Goal: Information Seeking & Learning: Learn about a topic

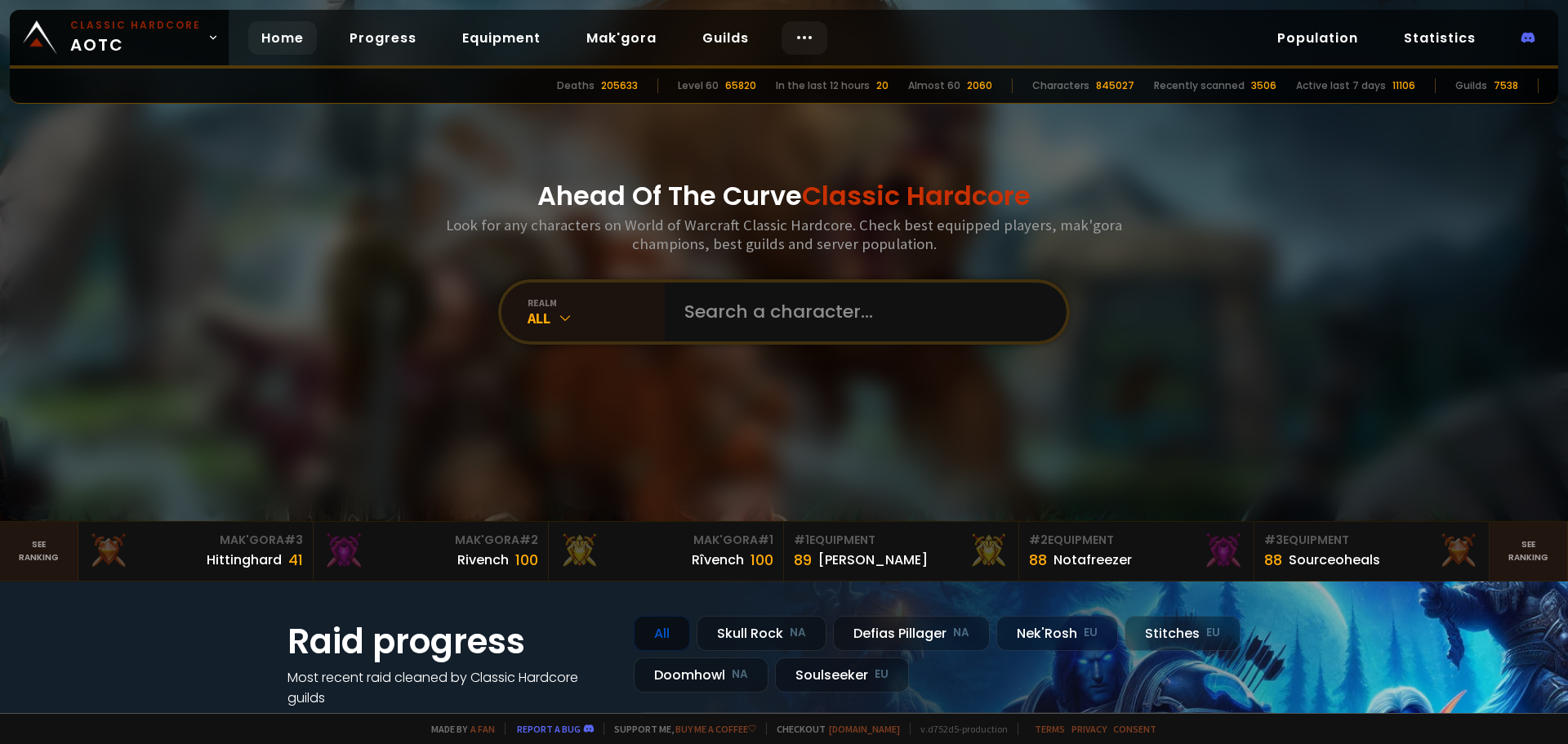
click at [799, 31] on icon at bounding box center [804, 37] width 19 height 20
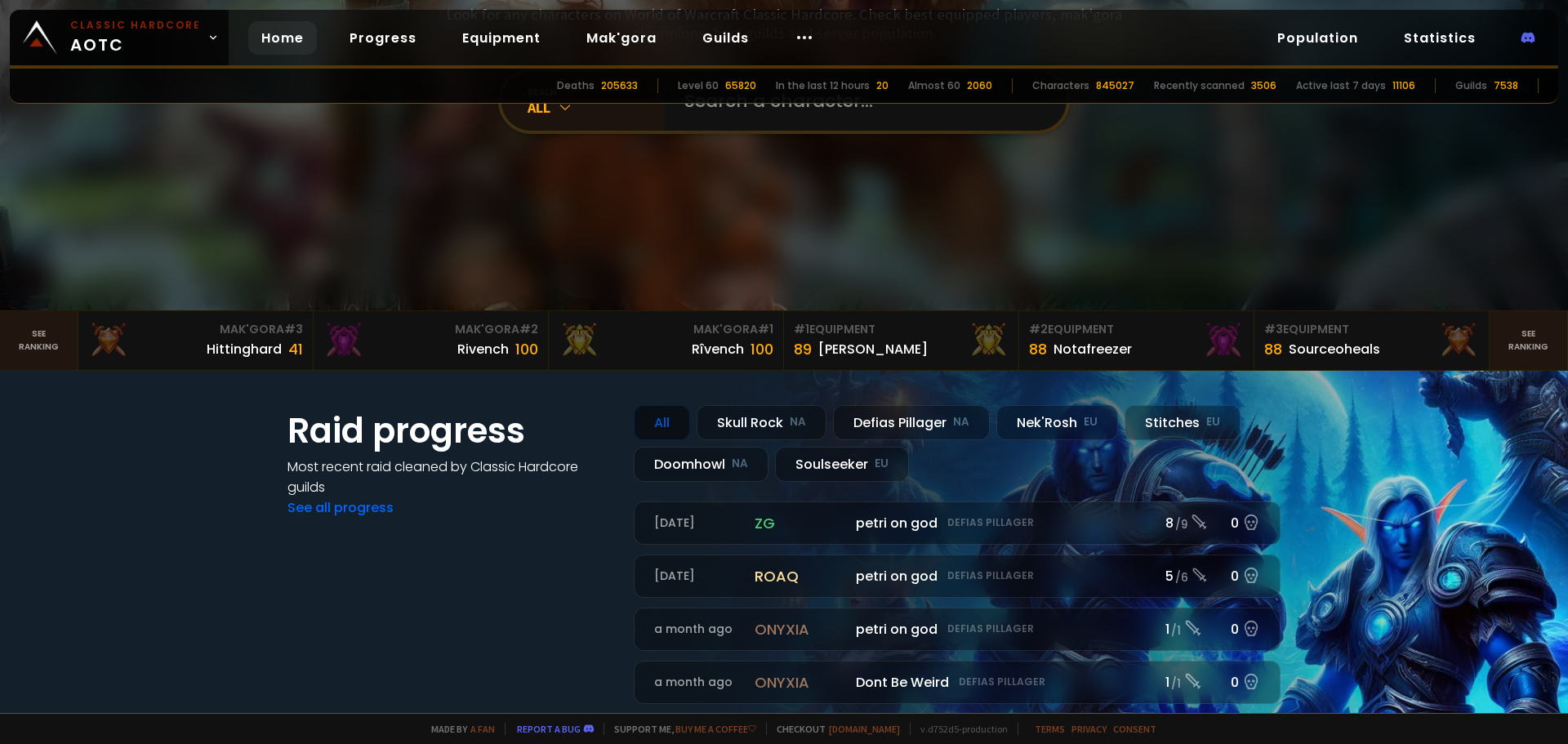
scroll to position [163, 0]
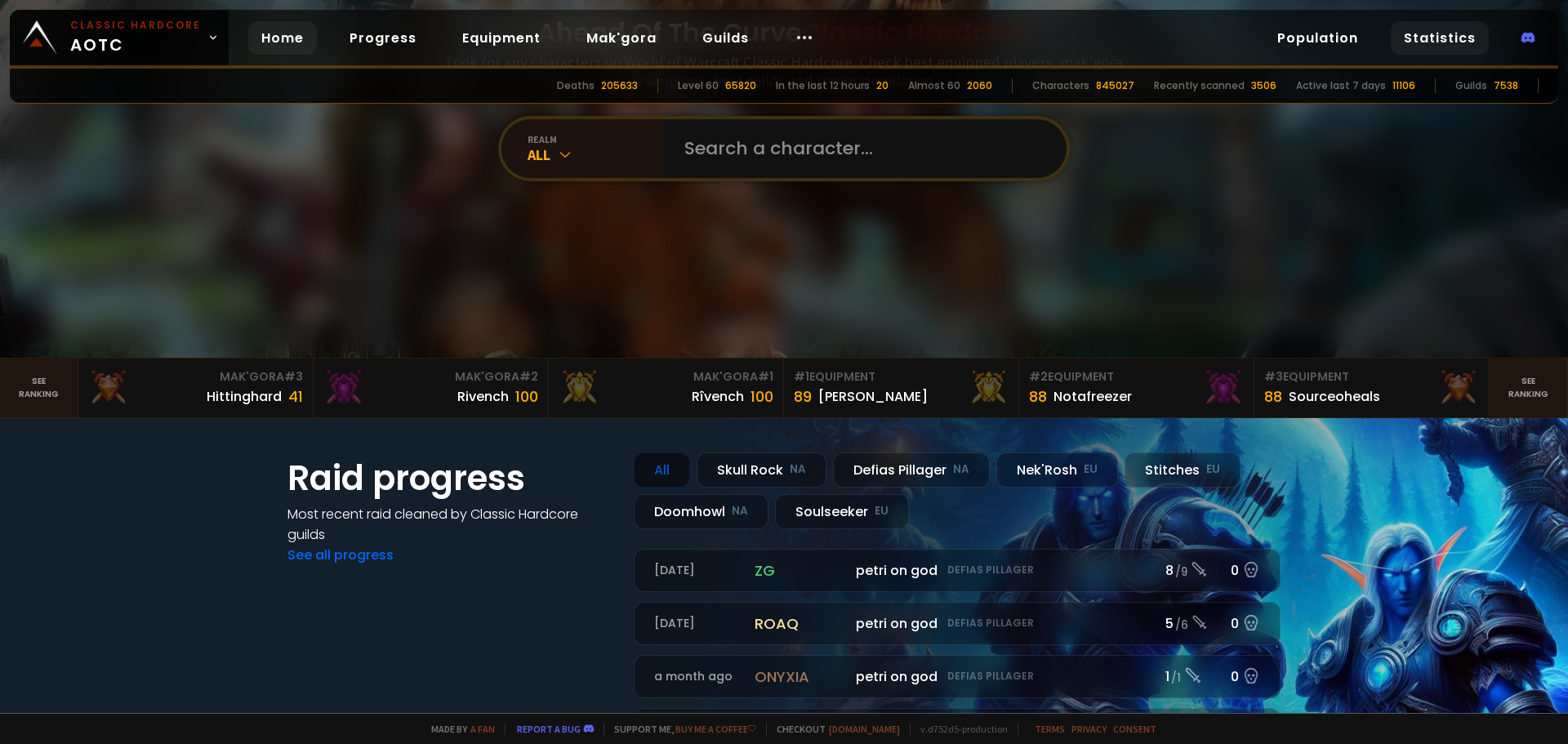
click at [1430, 42] on link "Statistics" at bounding box center [1440, 38] width 98 height 33
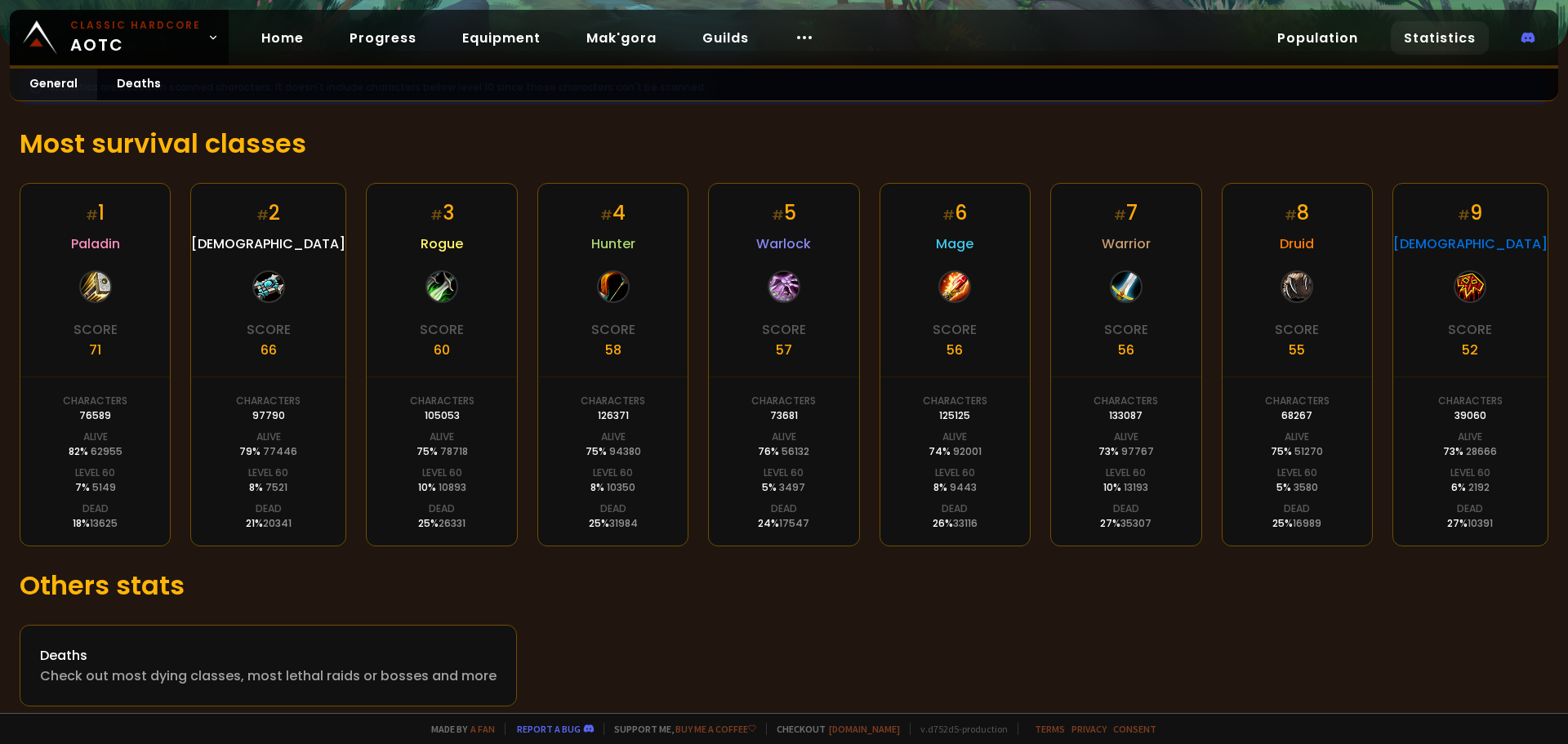
scroll to position [248, 0]
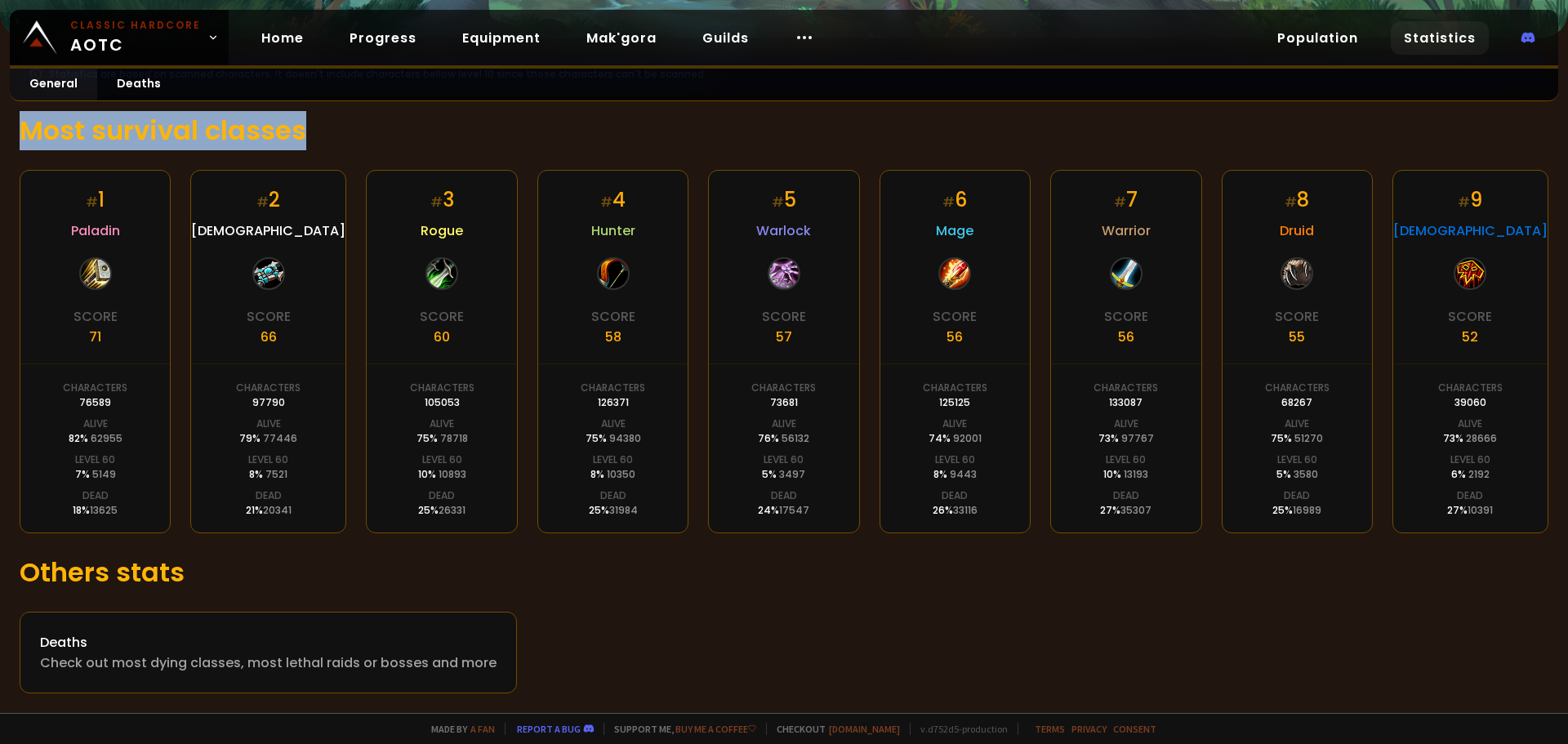
drag, startPoint x: 21, startPoint y: 130, endPoint x: 348, endPoint y: 124, distance: 327.1
click at [348, 124] on h1 "Most survival classes" at bounding box center [784, 131] width 1529 height 39
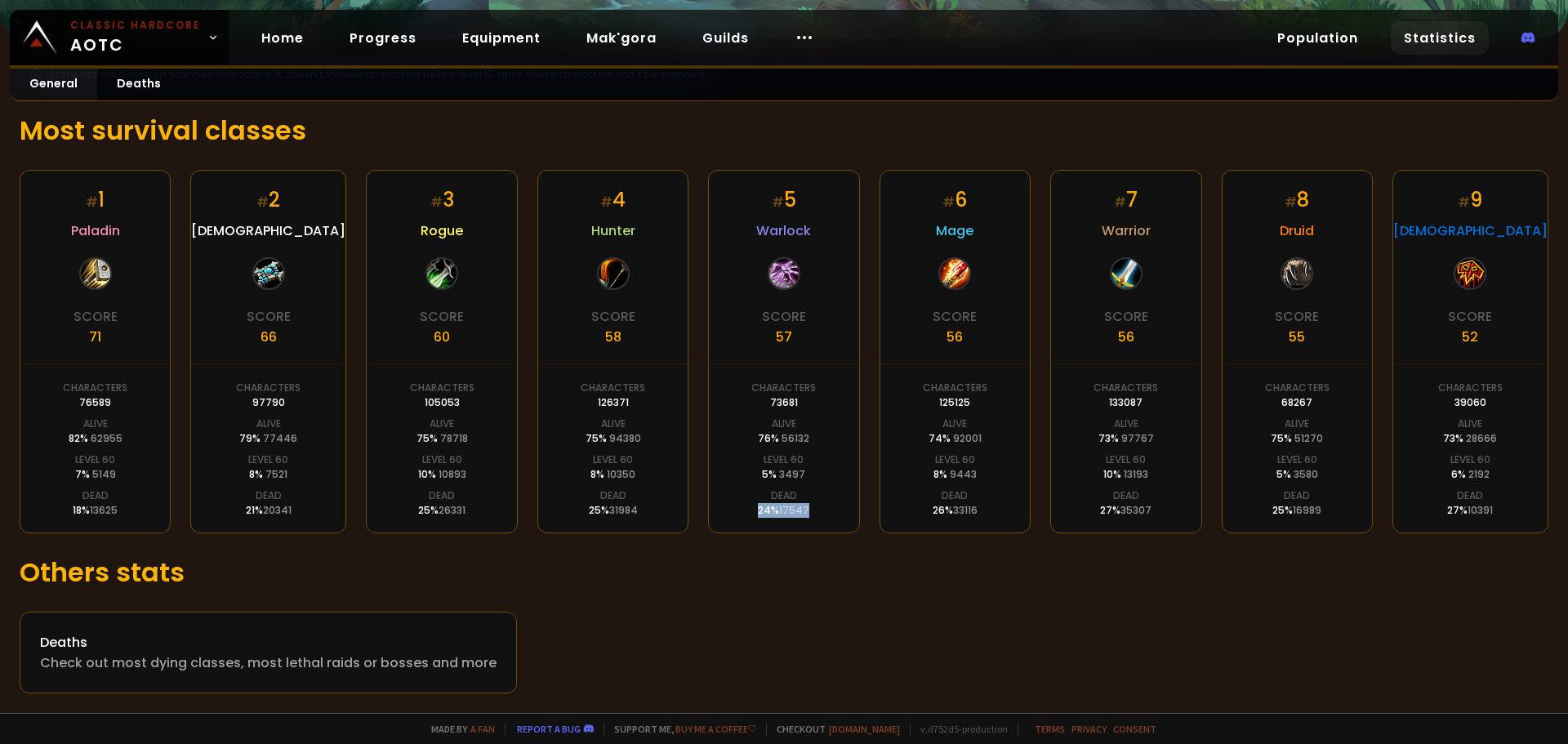
drag, startPoint x: 752, startPoint y: 507, endPoint x: 820, endPoint y: 502, distance: 68.2
click at [820, 502] on div "# 5 Warlock Score 57 Characters 73681 Alive 76 % 56132 Level 60 5 % 3497 Dead 2…" at bounding box center [784, 351] width 151 height 363
drag, startPoint x: 764, startPoint y: 403, endPoint x: 793, endPoint y: 404, distance: 29.0
click at [793, 404] on div "Characters 73681" at bounding box center [784, 396] width 65 height 30
drag, startPoint x: 1090, startPoint y: 478, endPoint x: 1156, endPoint y: 469, distance: 66.6
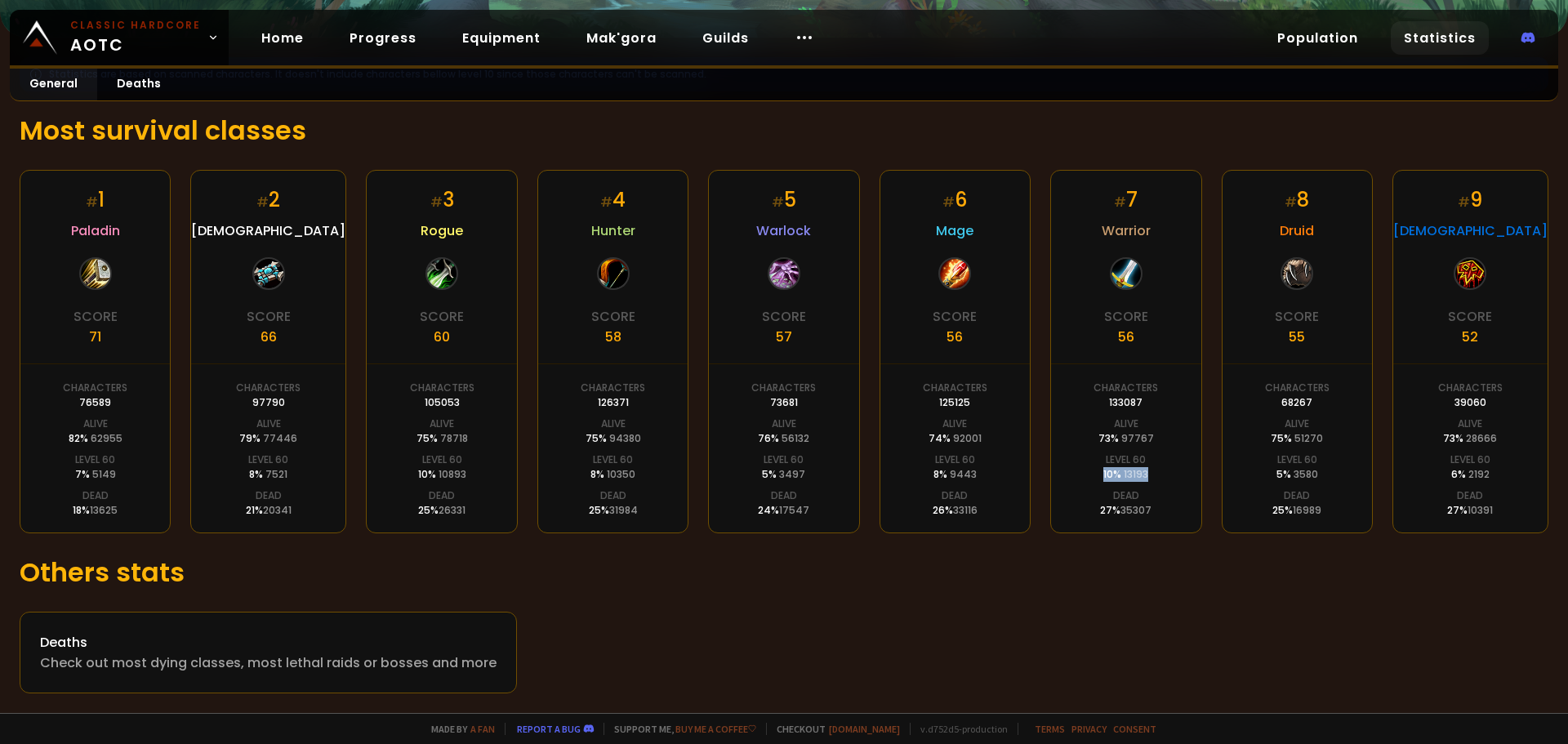
click at [1156, 469] on div "# 7 Warrior Score 56 Characters 133087 Alive 73 % 97767 Level 60 10 % 13193 Dea…" at bounding box center [1125, 351] width 151 height 363
drag, startPoint x: 409, startPoint y: 470, endPoint x: 471, endPoint y: 467, distance: 62.1
click at [471, 467] on div "# 3 Rogue Score 60 Characters 105053 Alive 75 % 78718 Level 60 10 % 10893 Dead …" at bounding box center [441, 351] width 151 height 363
drag, startPoint x: 753, startPoint y: 479, endPoint x: 796, endPoint y: 479, distance: 43.0
click at [796, 479] on div "# 5 Warlock Score 57 Characters 73681 Alive 76 % 56132 Level 60 5 % 3497 Dead 2…" at bounding box center [784, 351] width 151 height 363
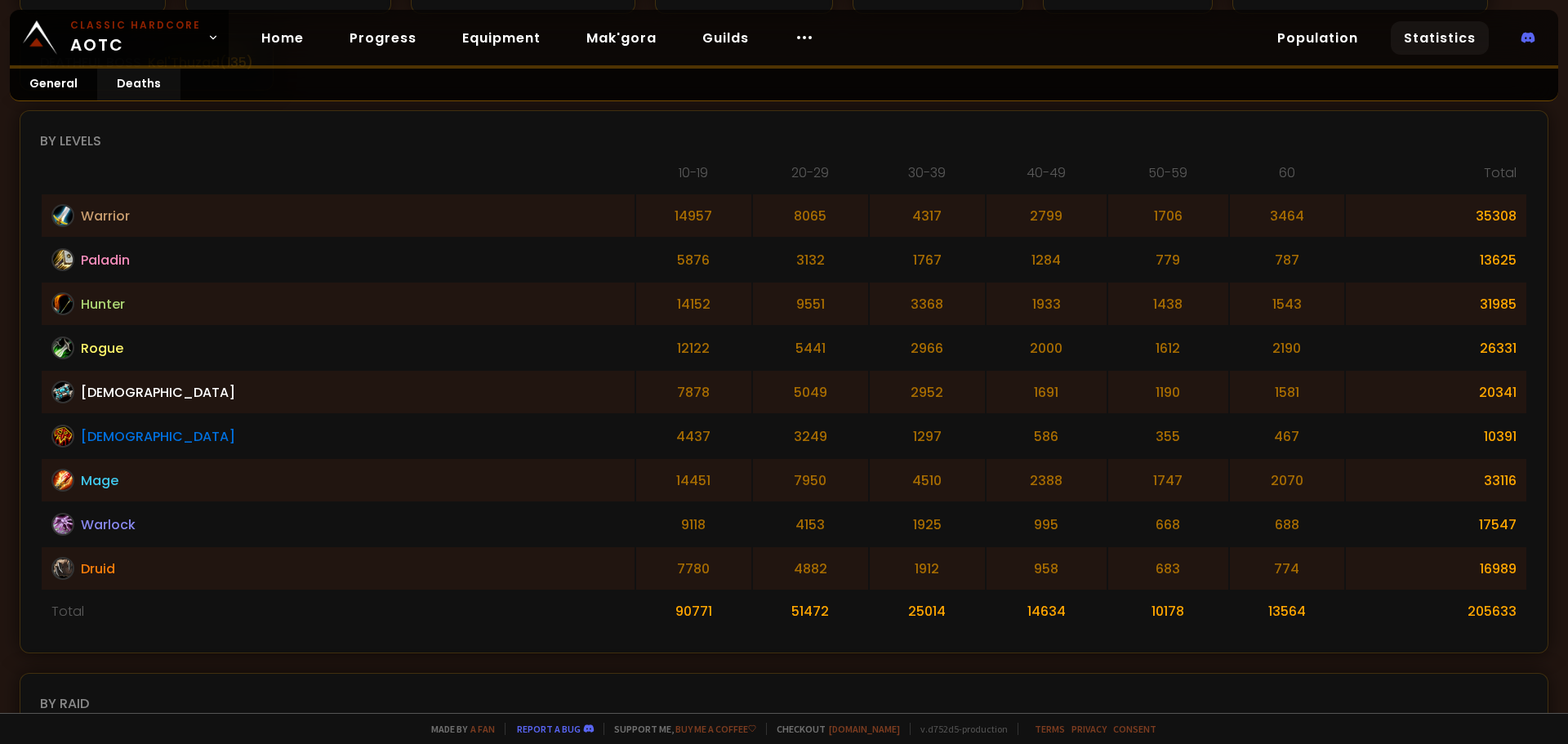
scroll to position [409, 0]
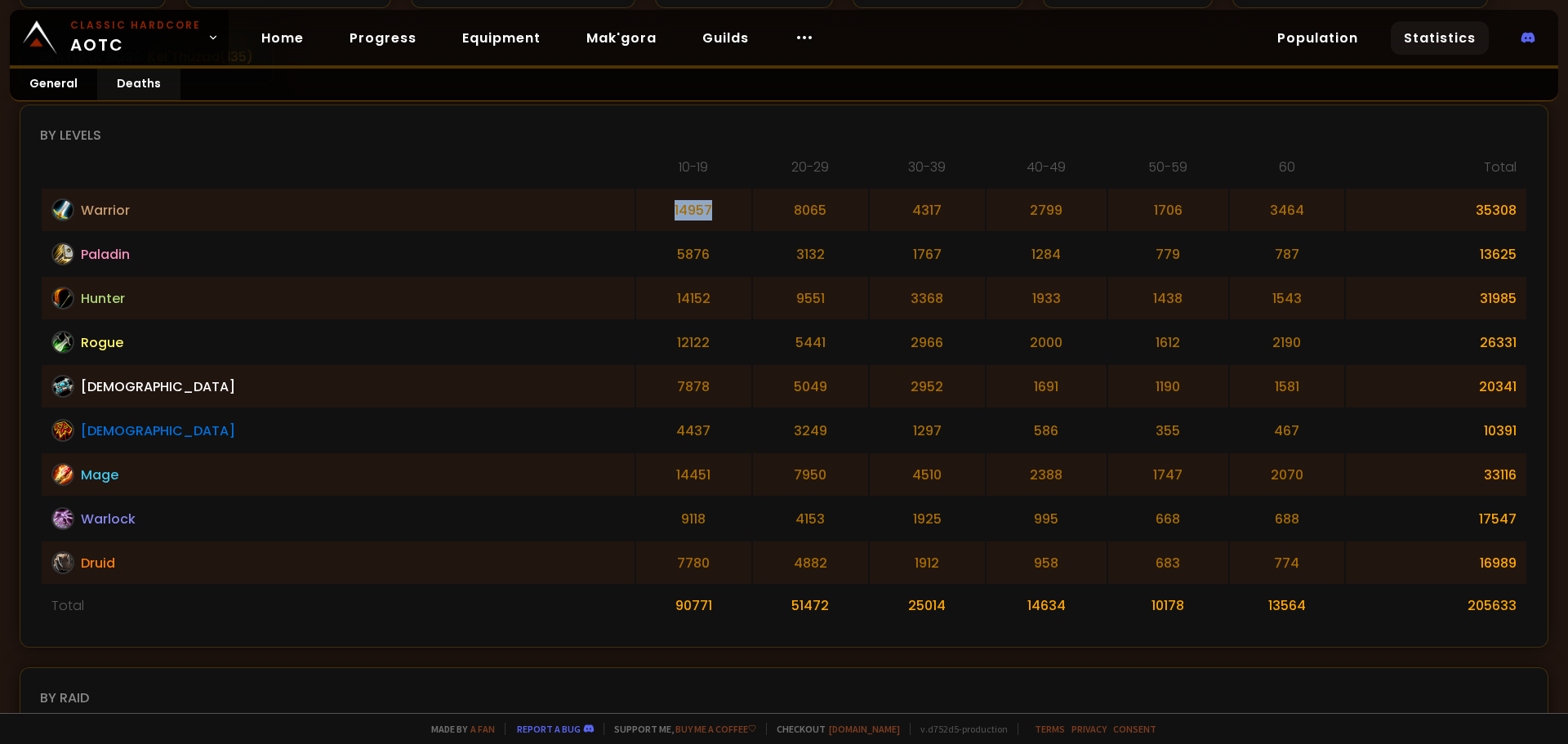
drag, startPoint x: 499, startPoint y: 207, endPoint x: 452, endPoint y: 208, distance: 47.0
click at [636, 208] on td "14957" at bounding box center [693, 210] width 115 height 43
drag, startPoint x: 904, startPoint y: 203, endPoint x: 936, endPoint y: 210, distance: 32.8
click at [987, 207] on td "2799" at bounding box center [1046, 210] width 120 height 43
drag, startPoint x: 1208, startPoint y: 206, endPoint x: 1256, endPoint y: 202, distance: 48.2
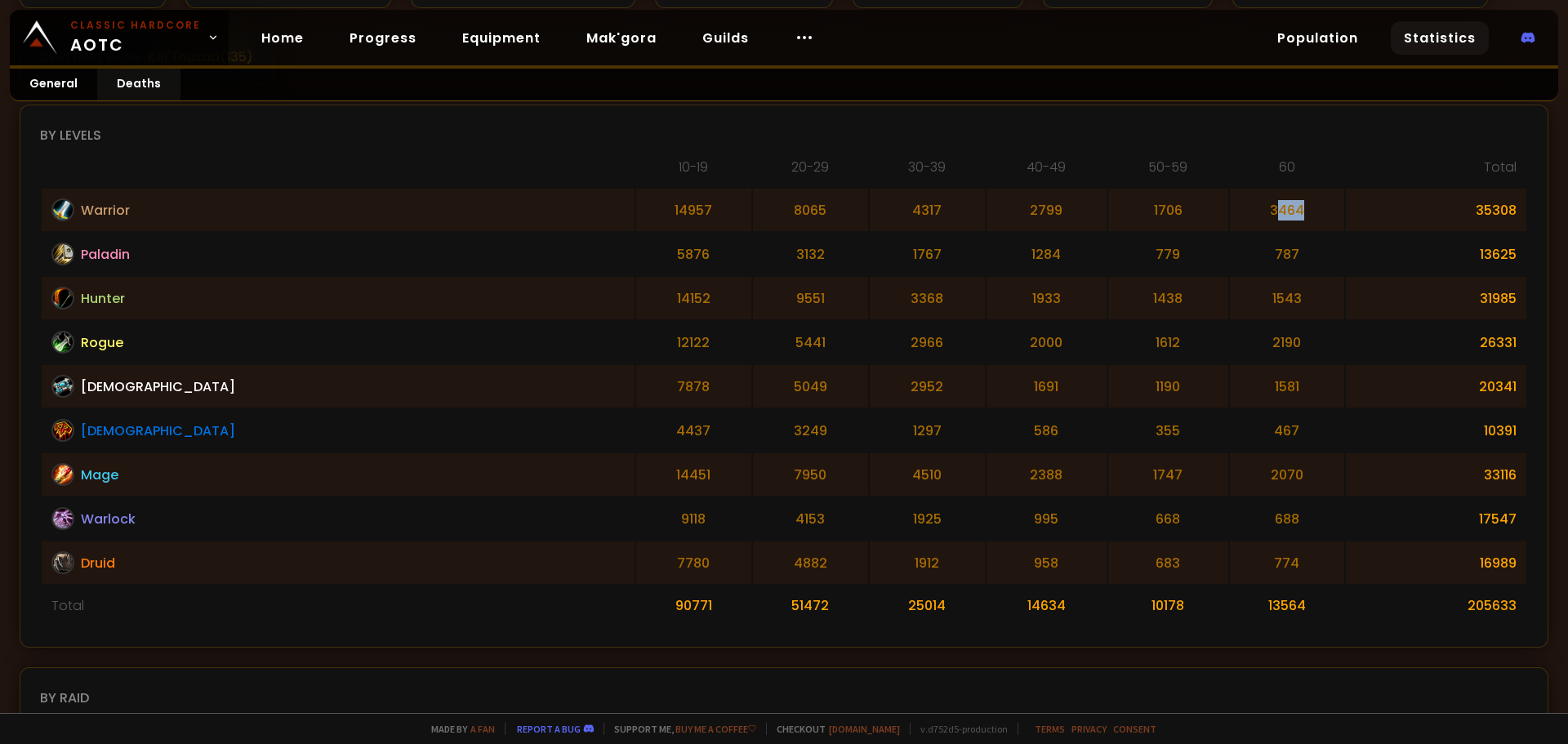
click at [1256, 202] on td "3464" at bounding box center [1288, 210] width 115 height 43
drag, startPoint x: 1192, startPoint y: 215, endPoint x: 1281, endPoint y: 196, distance: 91.0
click at [1281, 196] on td "3464" at bounding box center [1288, 210] width 115 height 43
